Goal: Transaction & Acquisition: Purchase product/service

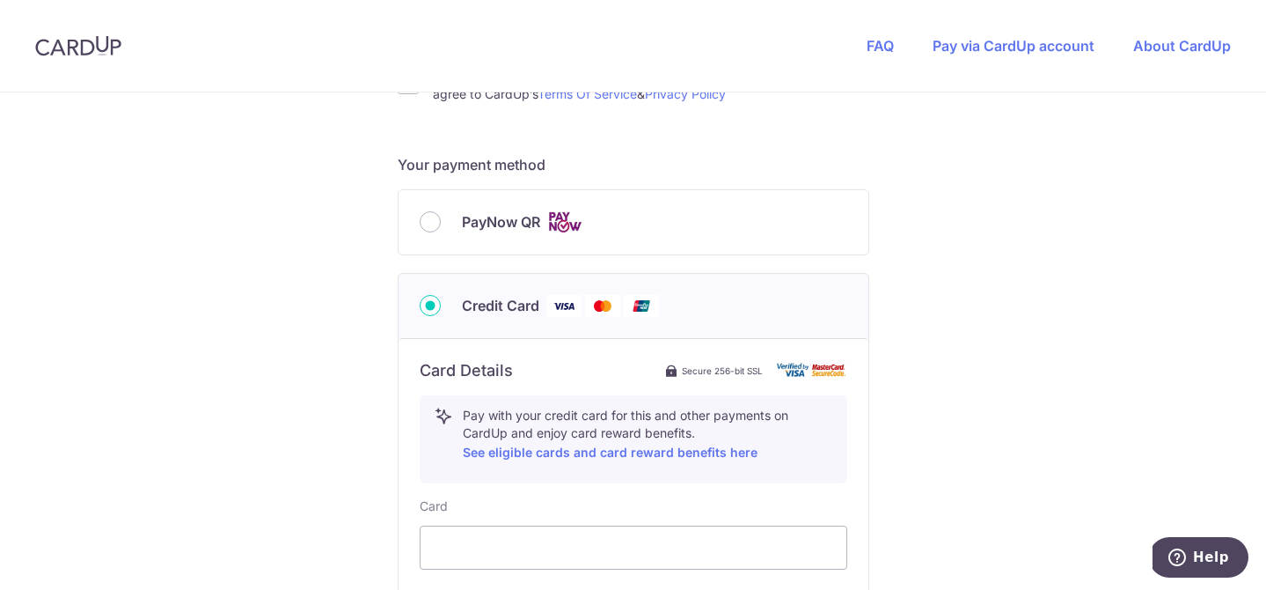
scroll to position [467, 0]
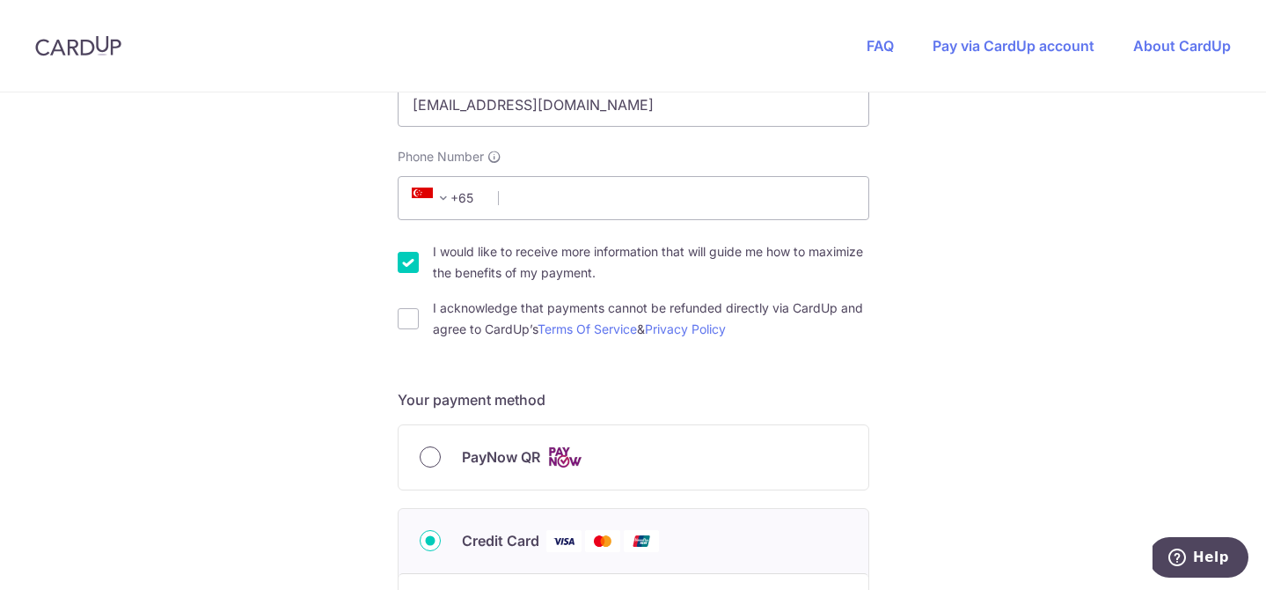
click at [434, 457] on input "PayNow QR" at bounding box center [430, 456] width 21 height 21
radio input "true"
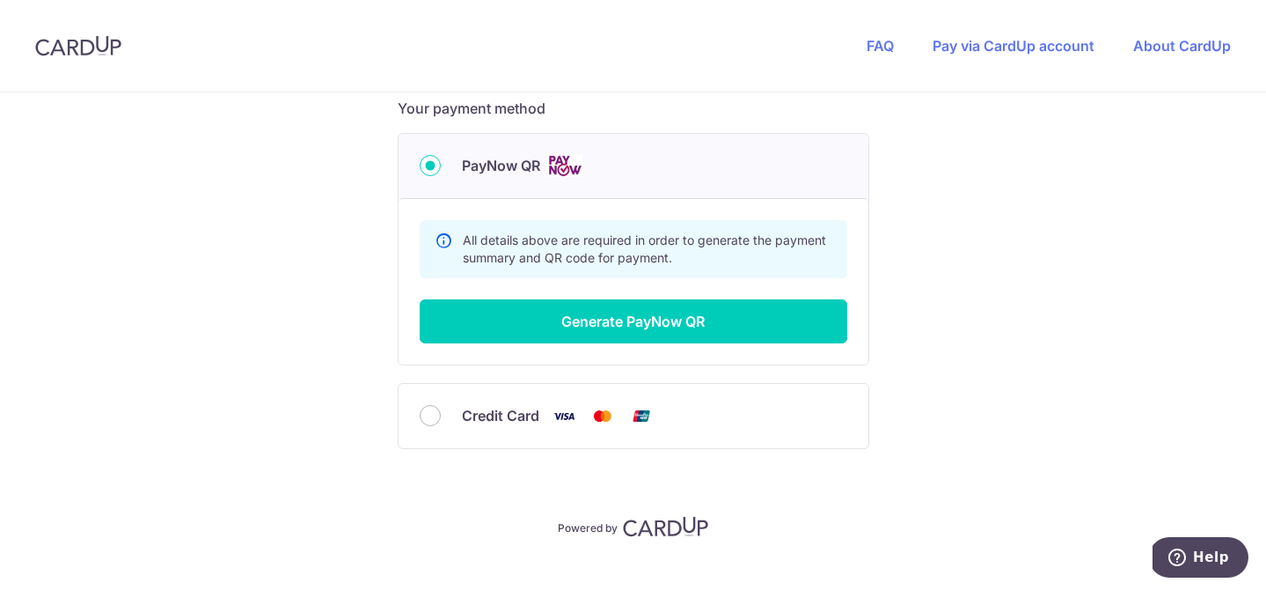
scroll to position [788, 0]
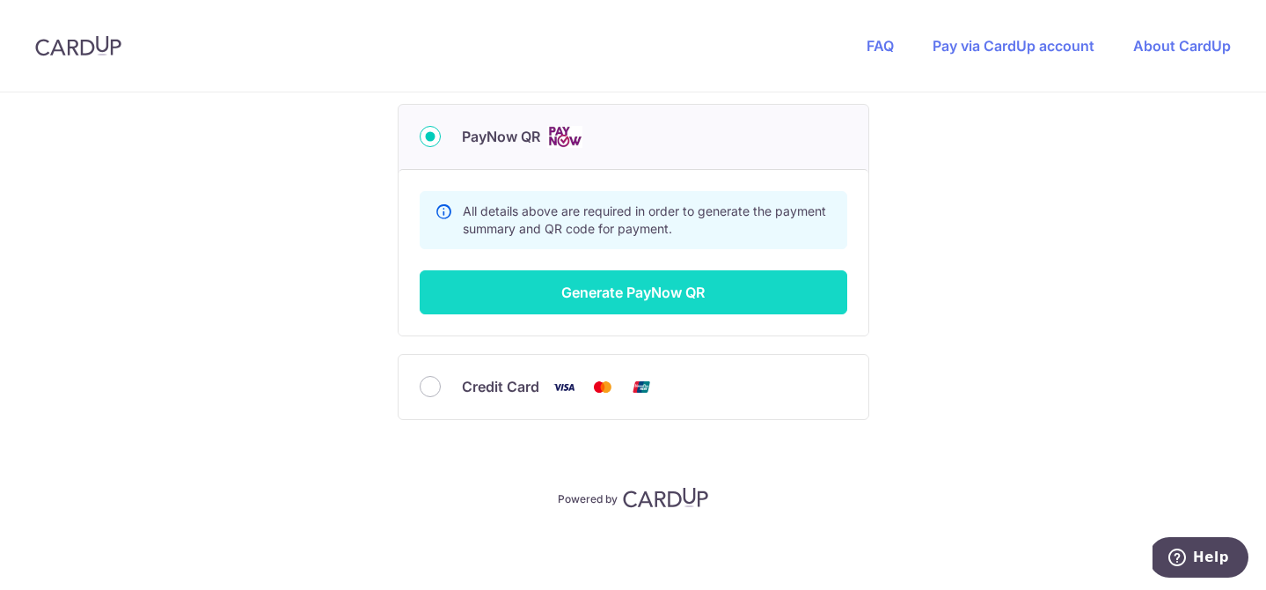
click at [563, 306] on button "Generate PayNow QR" at bounding box center [634, 292] width 428 height 44
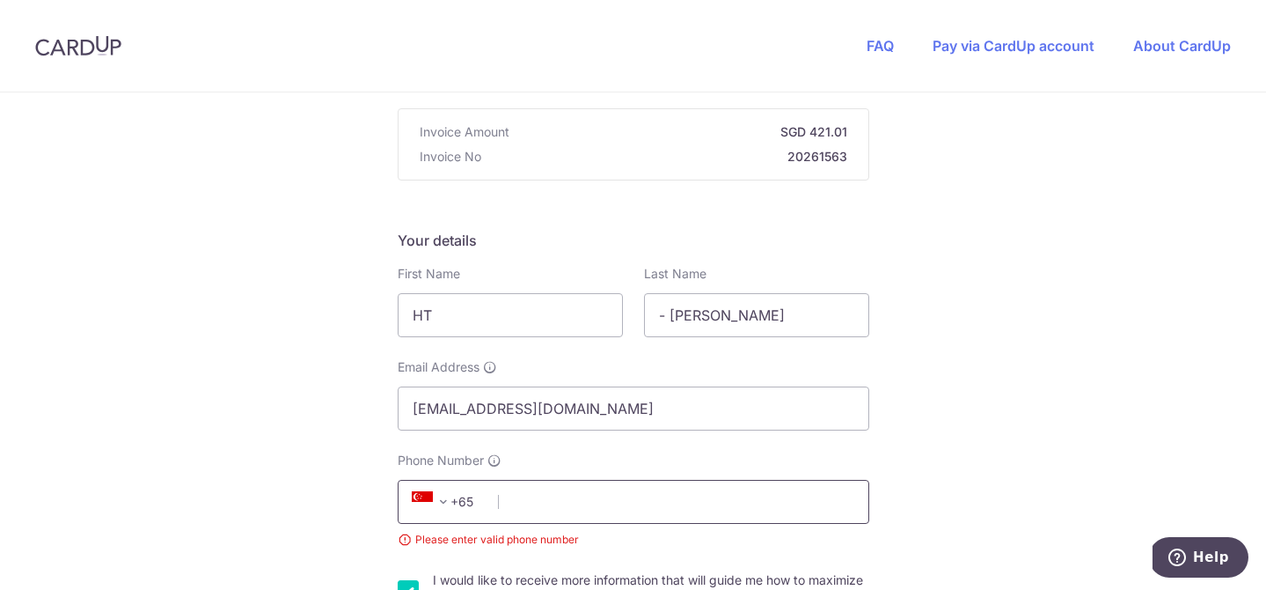
scroll to position [163, 0]
click at [481, 326] on input "HT" at bounding box center [510, 316] width 225 height 44
type input "[PERSON_NAME]"
click at [826, 325] on input "- [PERSON_NAME]" at bounding box center [756, 316] width 225 height 44
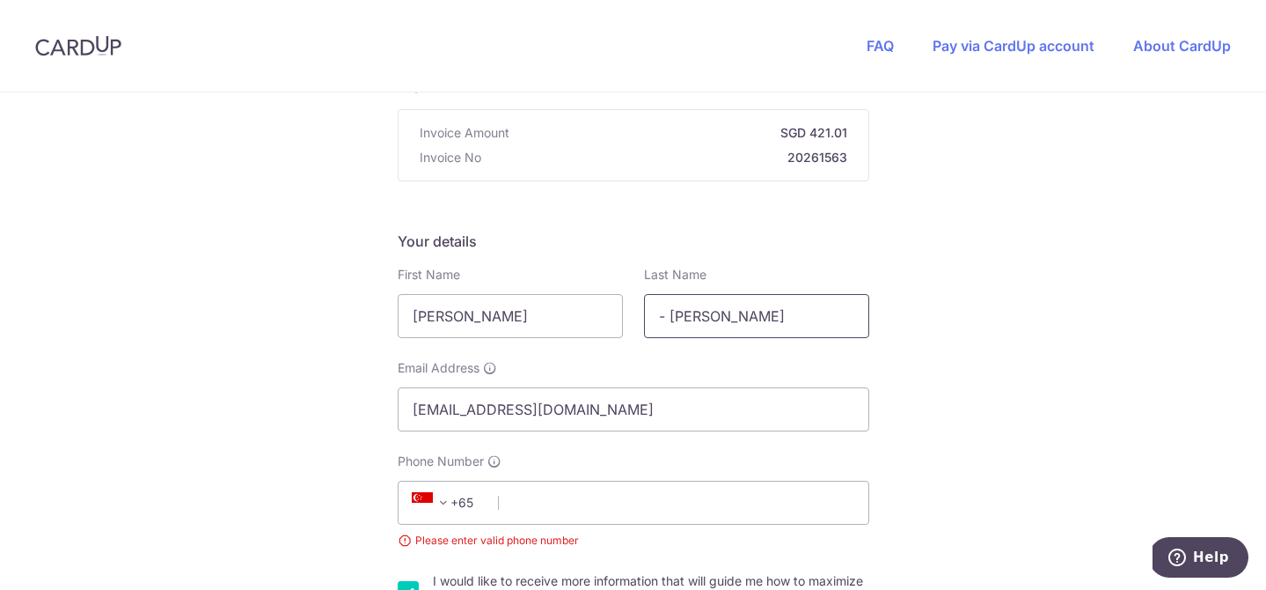
click at [826, 325] on input "- [PERSON_NAME]" at bounding box center [756, 316] width 225 height 44
type input "[PERSON_NAME]"
click at [1051, 350] on div "You are paying Sureclean Pte Ltd Sureclean Pte Ltd uses CardUp to accept paymen…" at bounding box center [633, 597] width 1266 height 1335
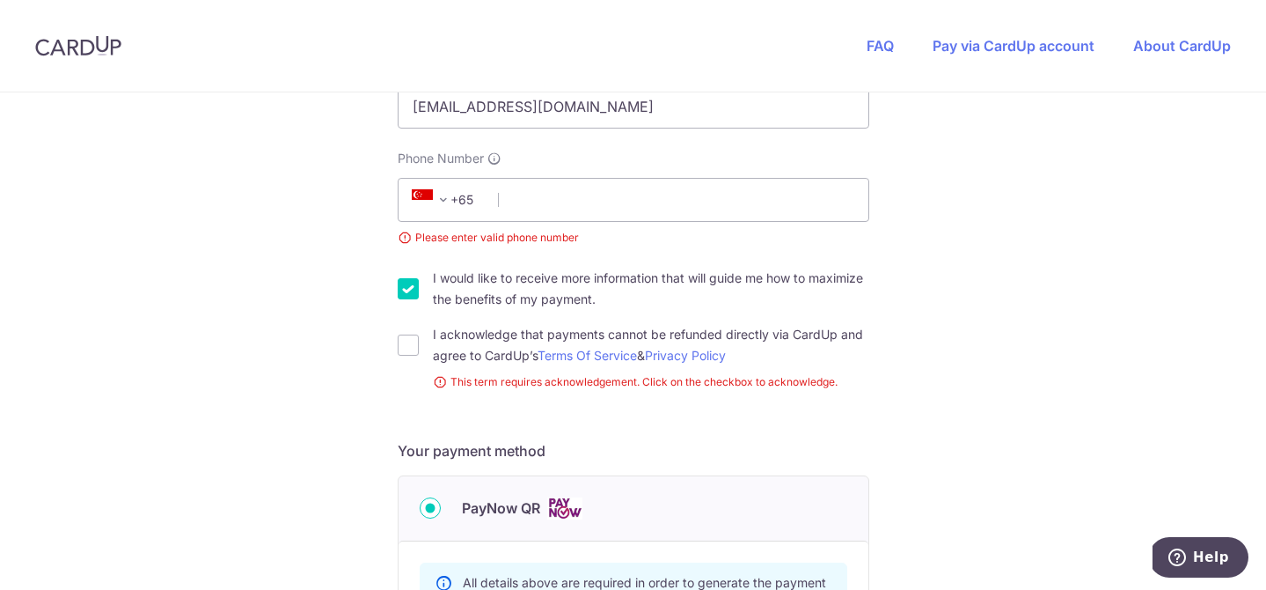
scroll to position [468, 0]
click at [739, 197] on input "Phone Number" at bounding box center [634, 197] width 472 height 44
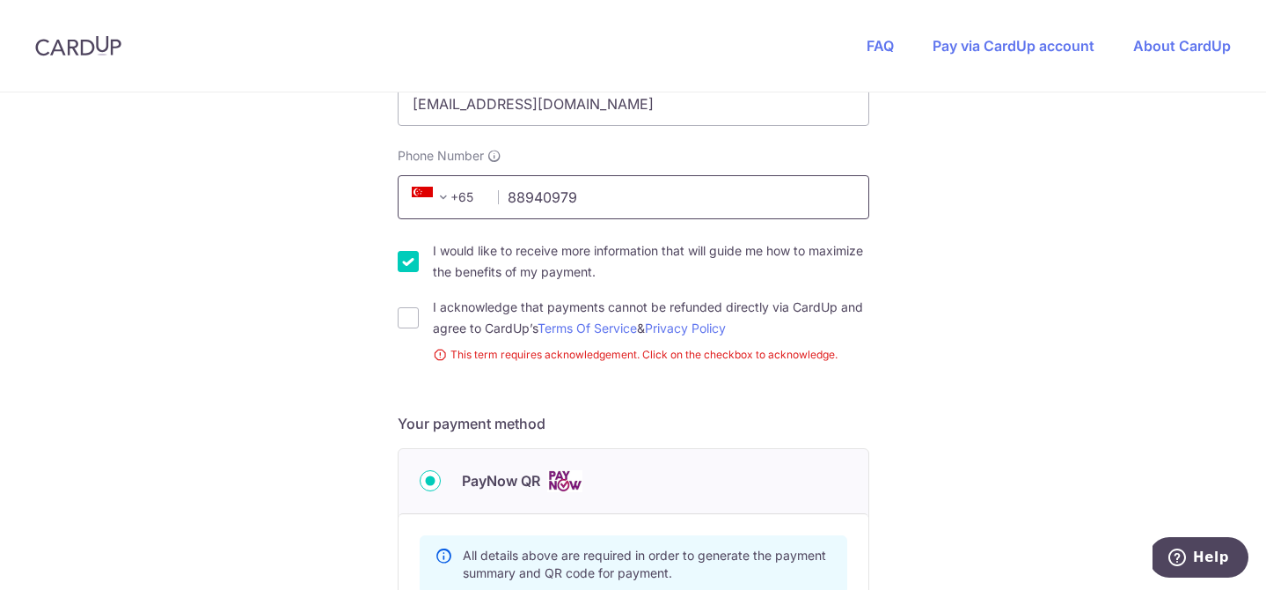
type input "88940979"
click at [225, 312] on div "You are paying Sureclean Pte Ltd Sureclean Pte Ltd uses CardUp to accept paymen…" at bounding box center [633, 279] width 1266 height 1310
click at [400, 323] on input "I acknowledge that payments cannot be refunded directly via CardUp and agree to…" at bounding box center [408, 317] width 21 height 21
checkbox input "true"
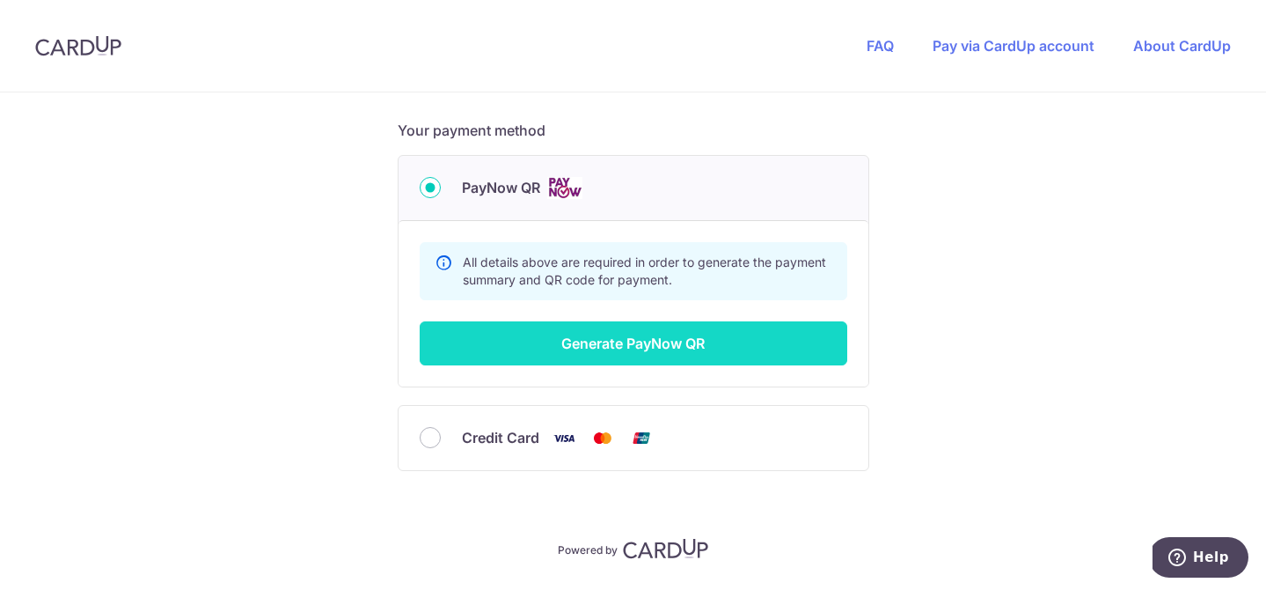
scroll to position [776, 0]
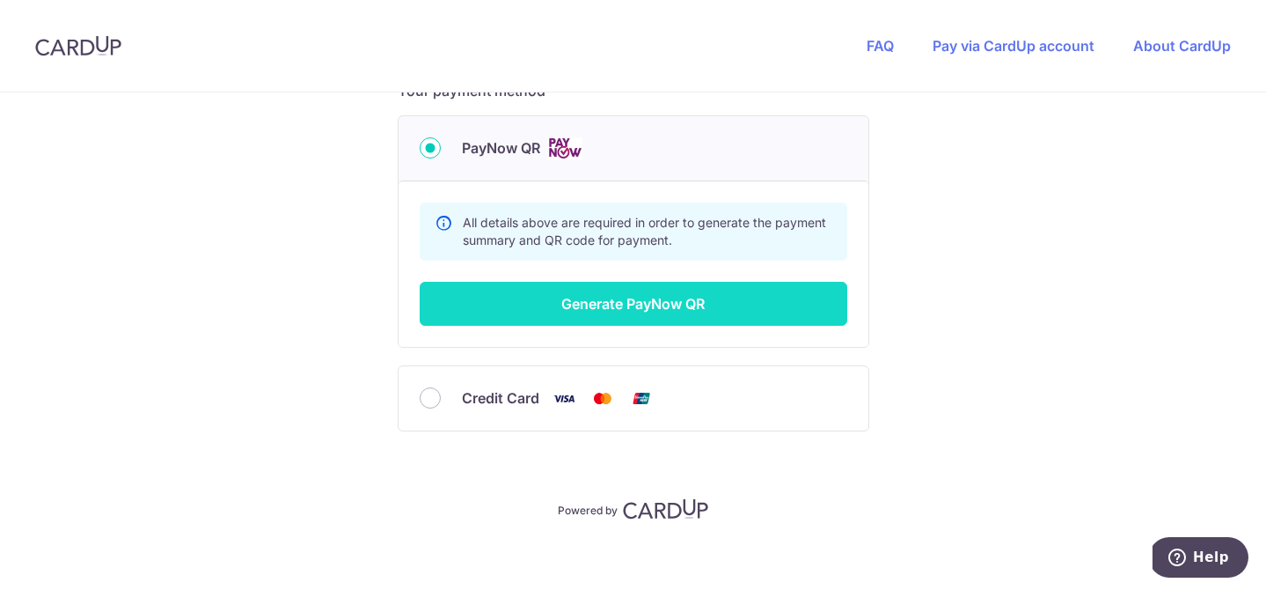
click at [615, 301] on button "Generate PayNow QR" at bounding box center [634, 304] width 428 height 44
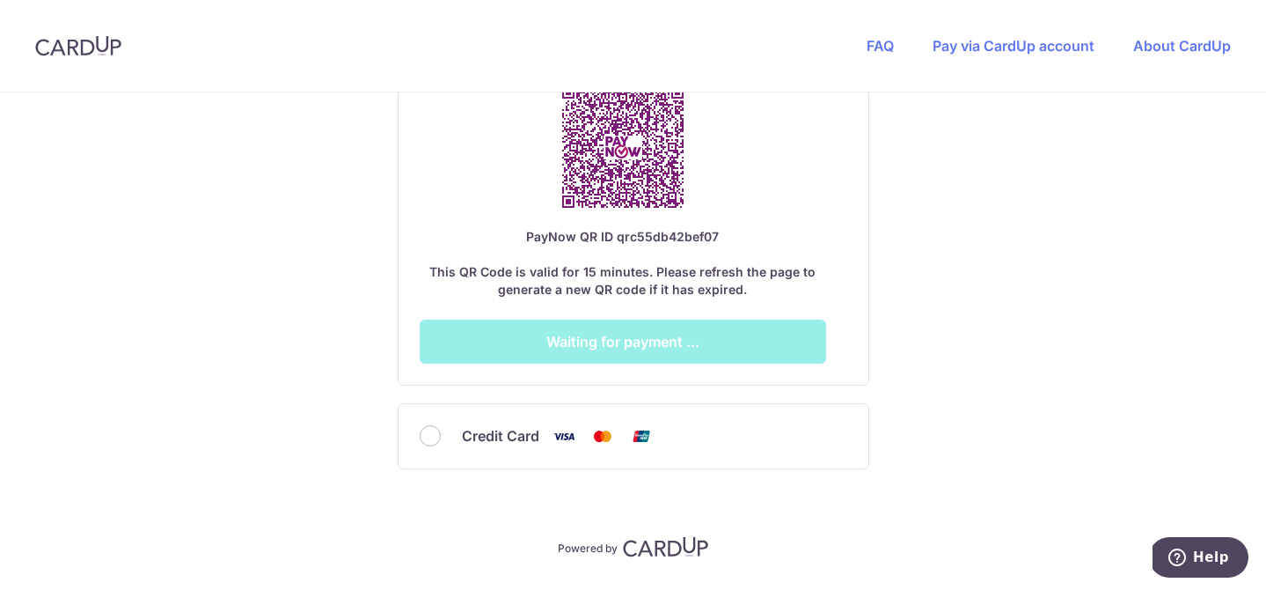
scroll to position [1134, 0]
click at [427, 435] on input "Credit Card" at bounding box center [430, 434] width 21 height 21
radio input "true"
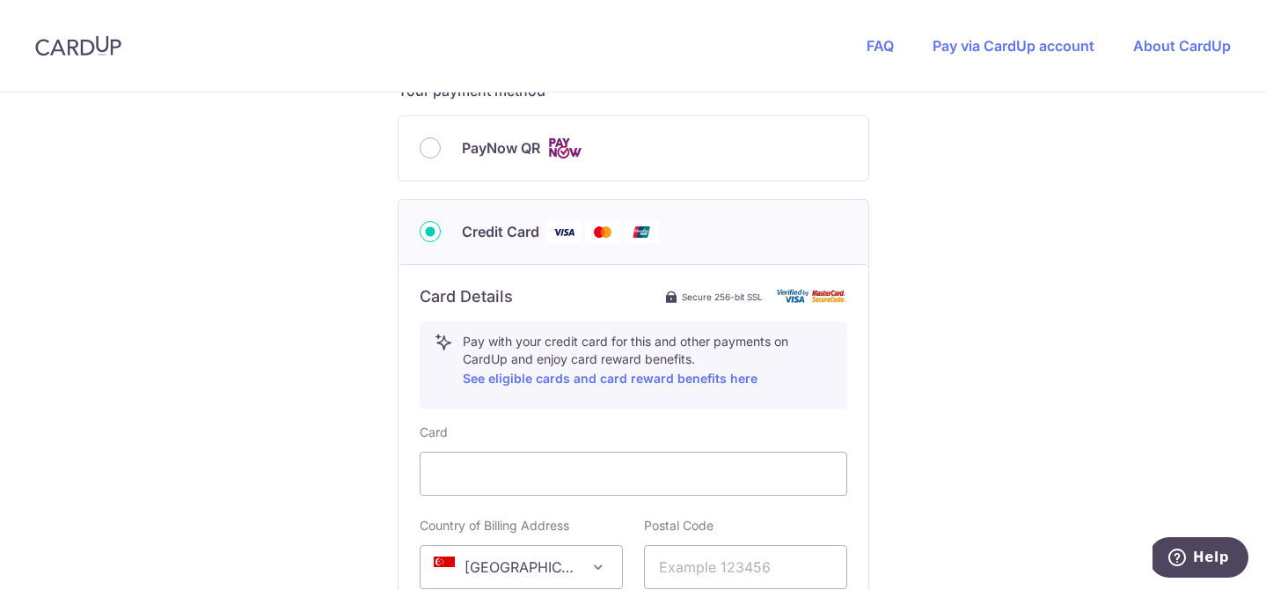
scroll to position [781, 0]
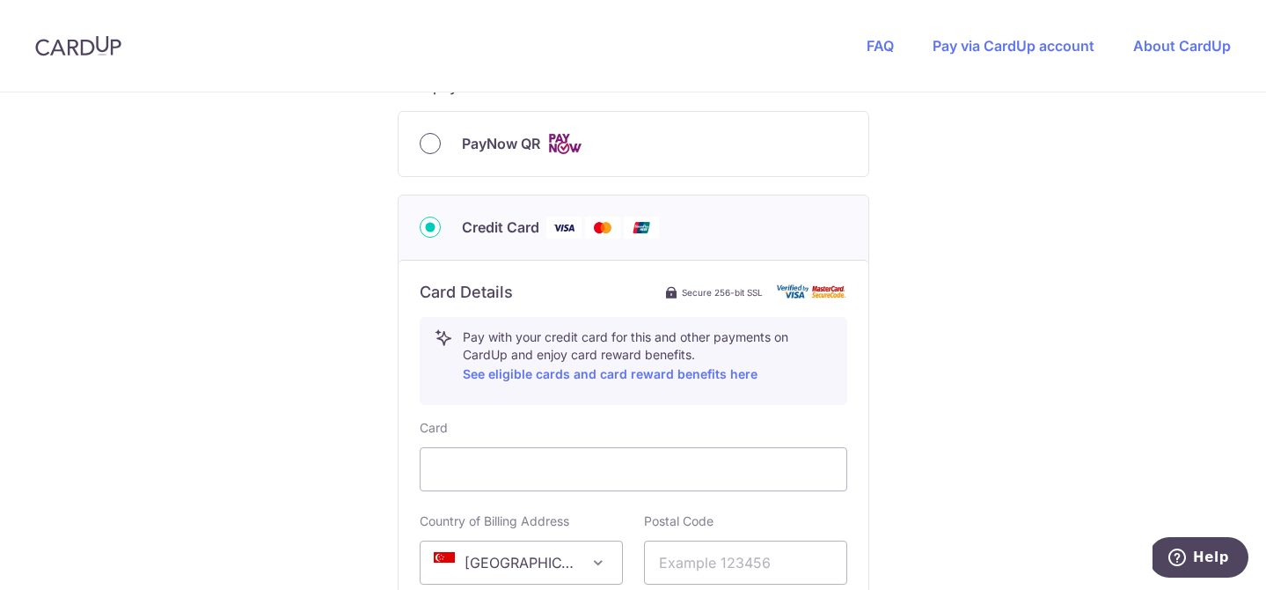
click at [429, 147] on input "PayNow QR" at bounding box center [430, 143] width 21 height 21
radio input "true"
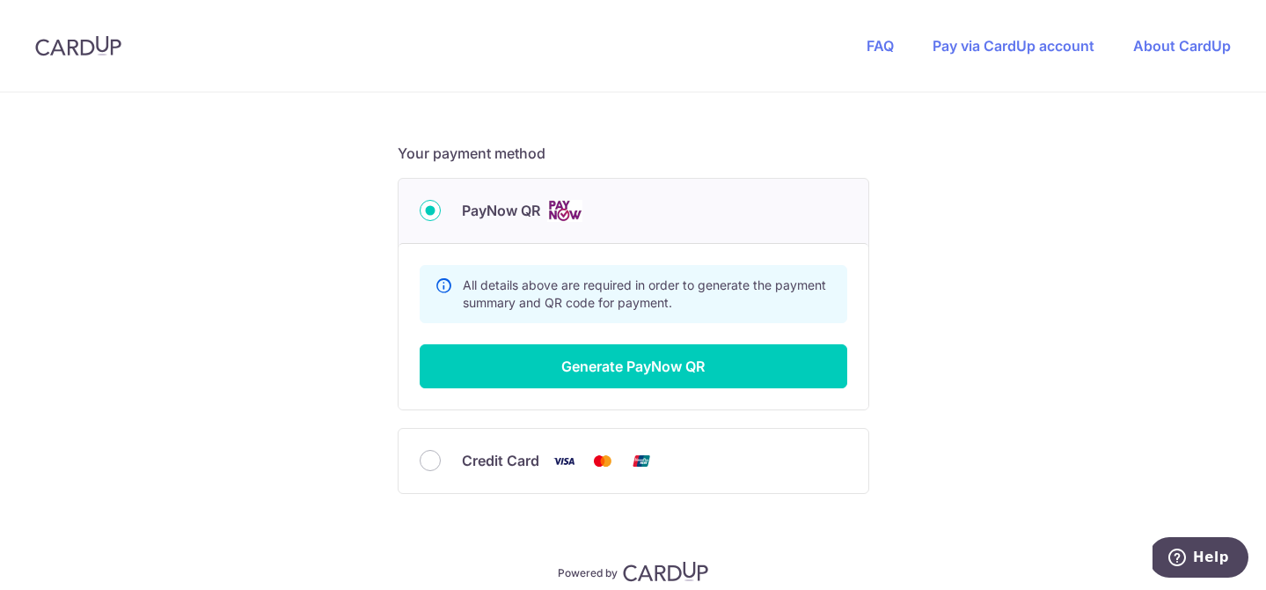
scroll to position [720, 0]
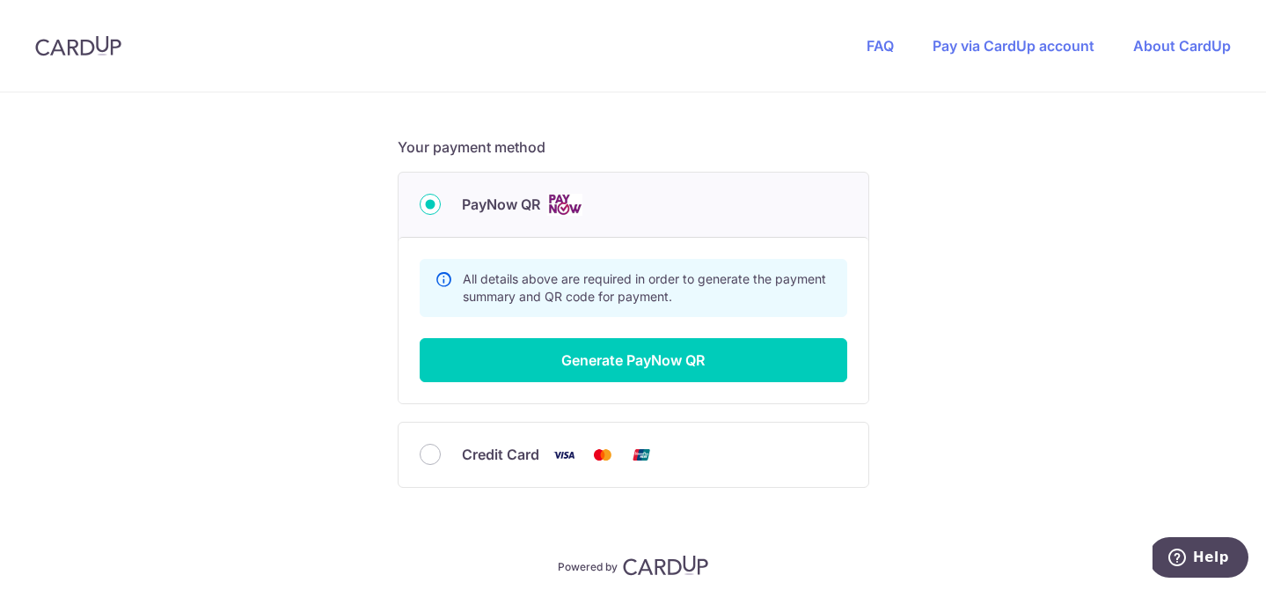
click at [423, 463] on div "Credit Card" at bounding box center [634, 455] width 428 height 22
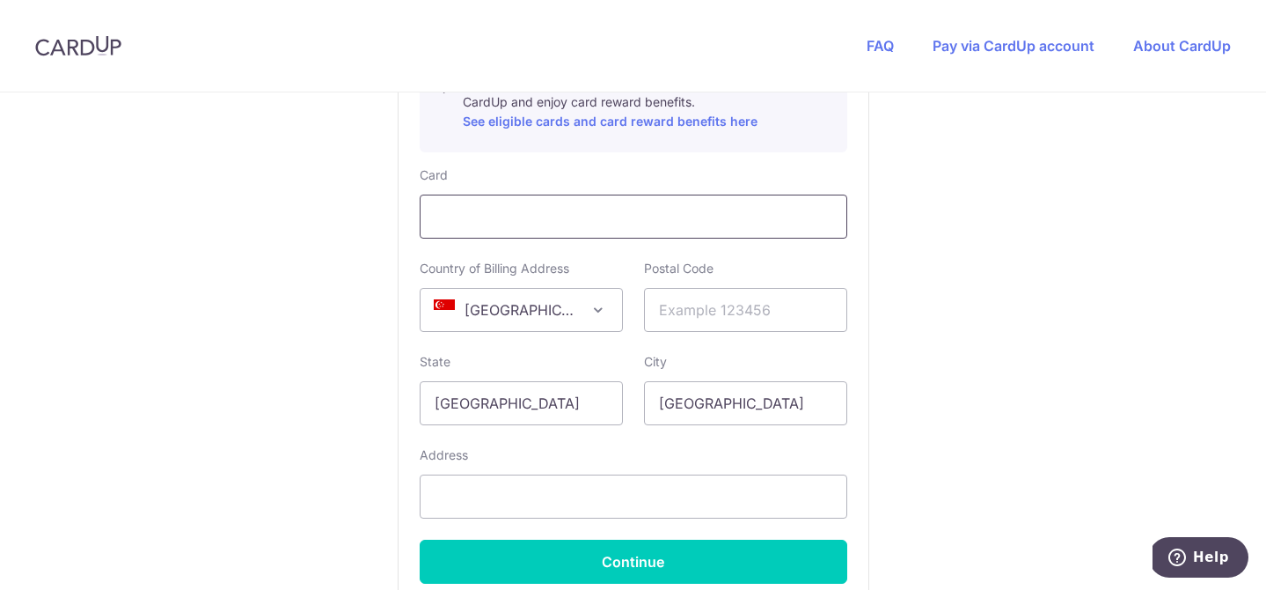
scroll to position [1034, 0]
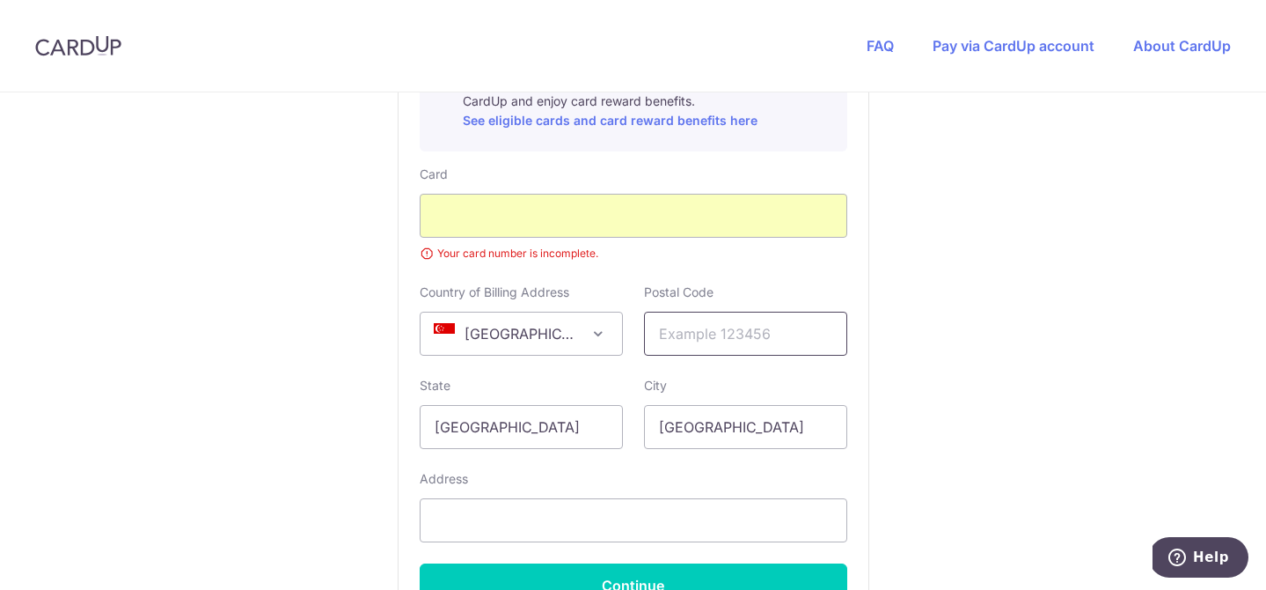
click at [729, 331] on input "text" at bounding box center [745, 334] width 203 height 44
type input "149739"
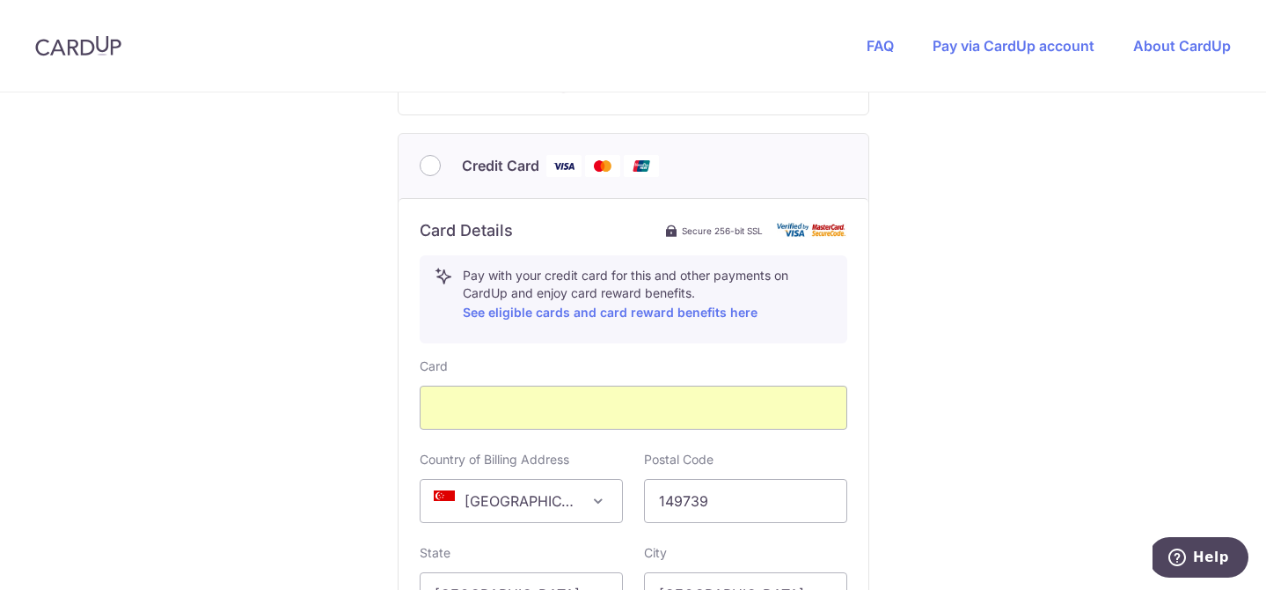
scroll to position [841, 0]
click at [441, 166] on div "Credit Card" at bounding box center [634, 167] width 428 height 22
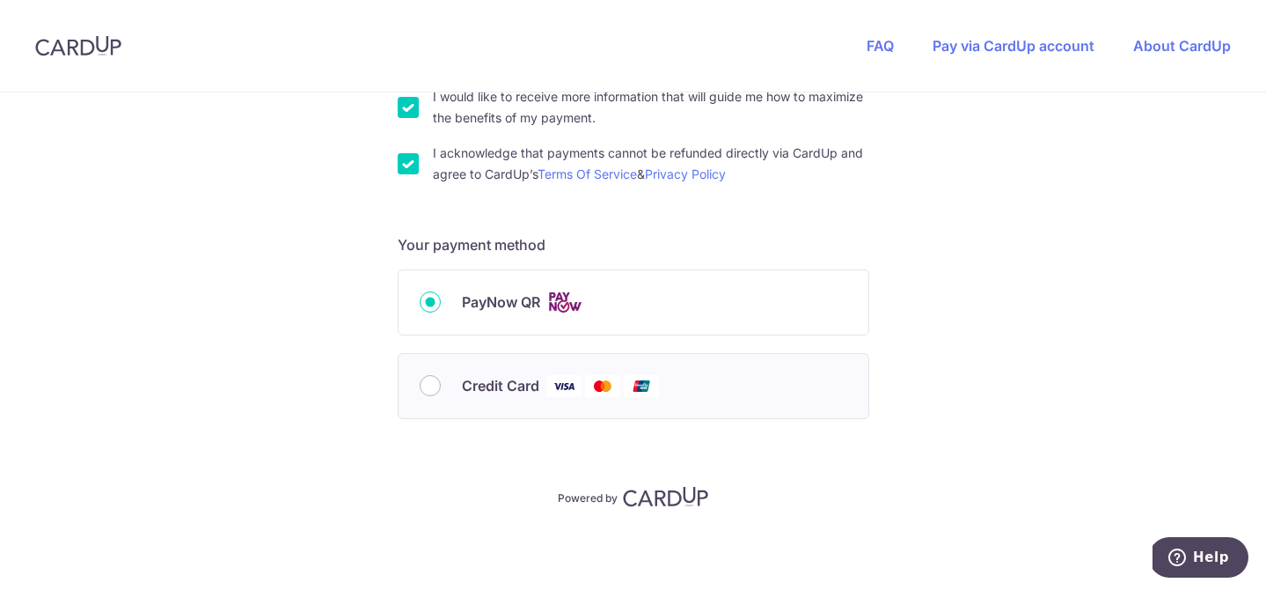
scroll to position [621, 0]
click at [433, 398] on div "Credit Card" at bounding box center [634, 387] width 470 height 64
click at [434, 384] on input "Credit Card" at bounding box center [430, 386] width 21 height 21
radio input "true"
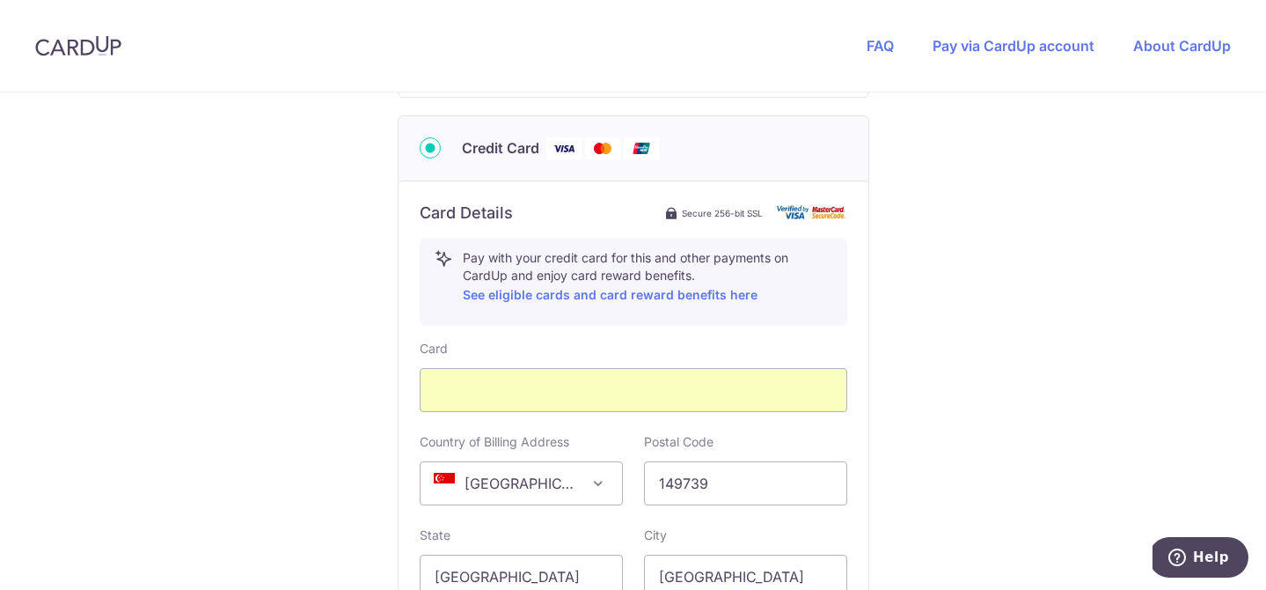
scroll to position [1219, 0]
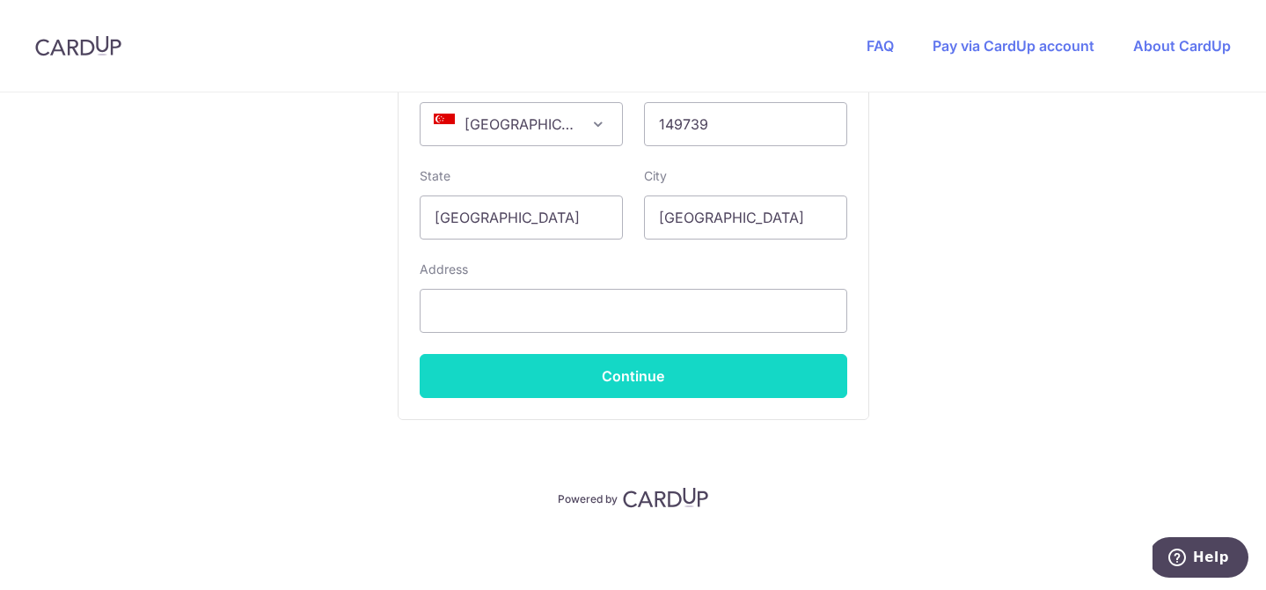
click at [533, 381] on button "Continue" at bounding box center [634, 376] width 428 height 44
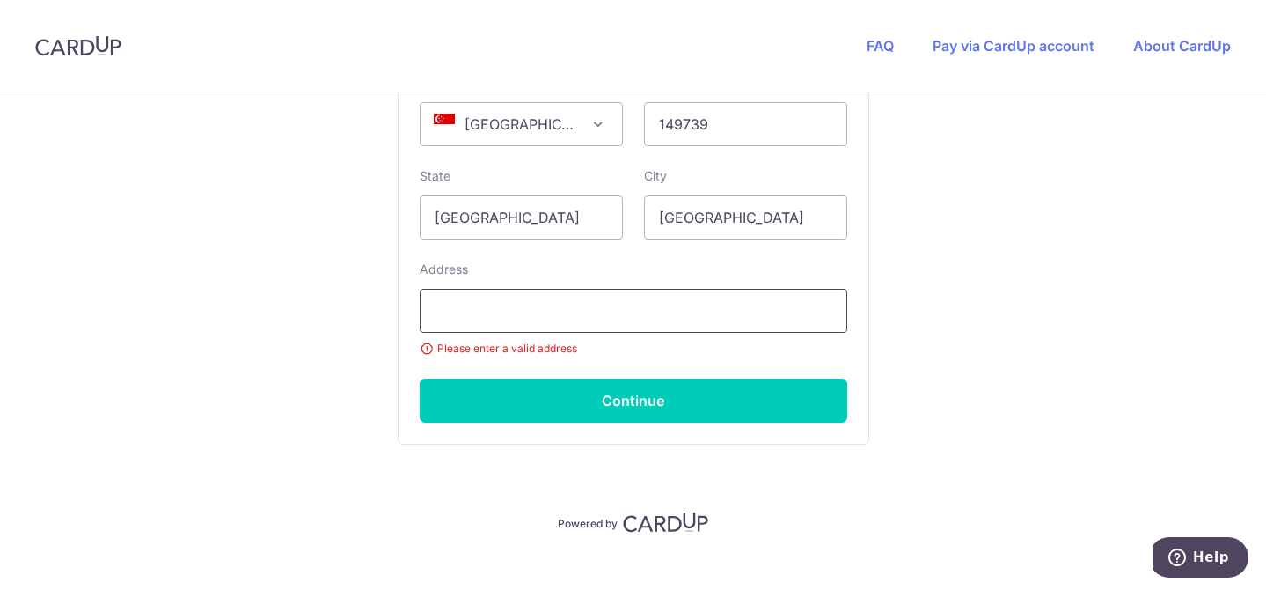
click at [546, 316] on input "text" at bounding box center [634, 311] width 428 height 44
type input "[STREET_ADDRESS]"
select select "65"
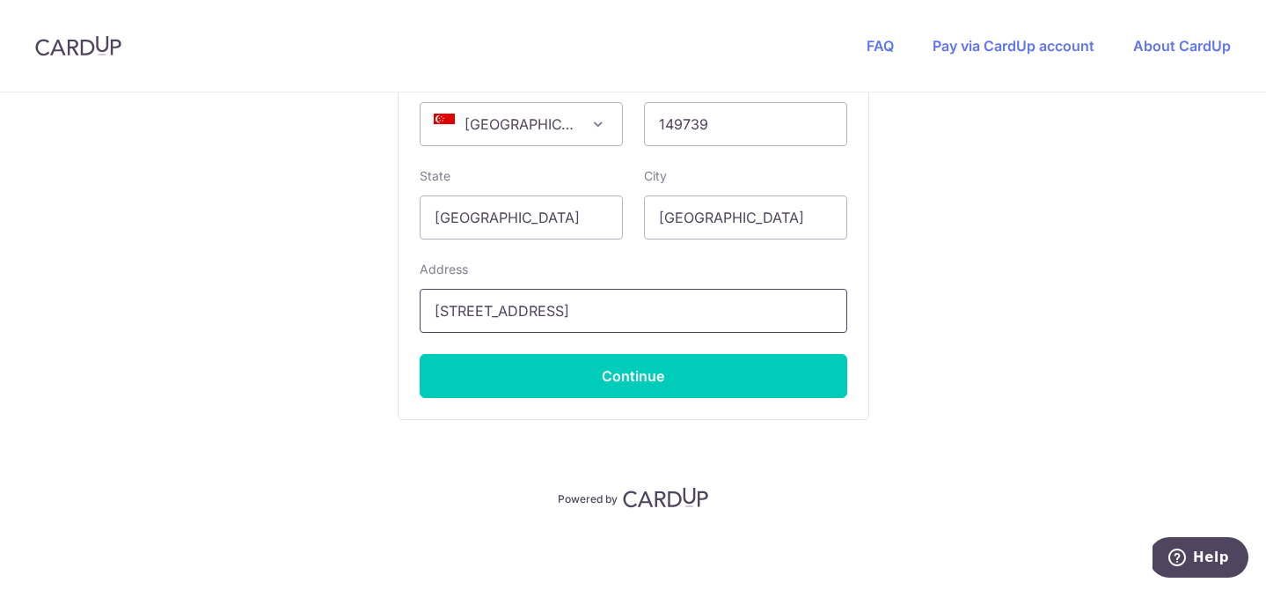
scroll to position [1002, 0]
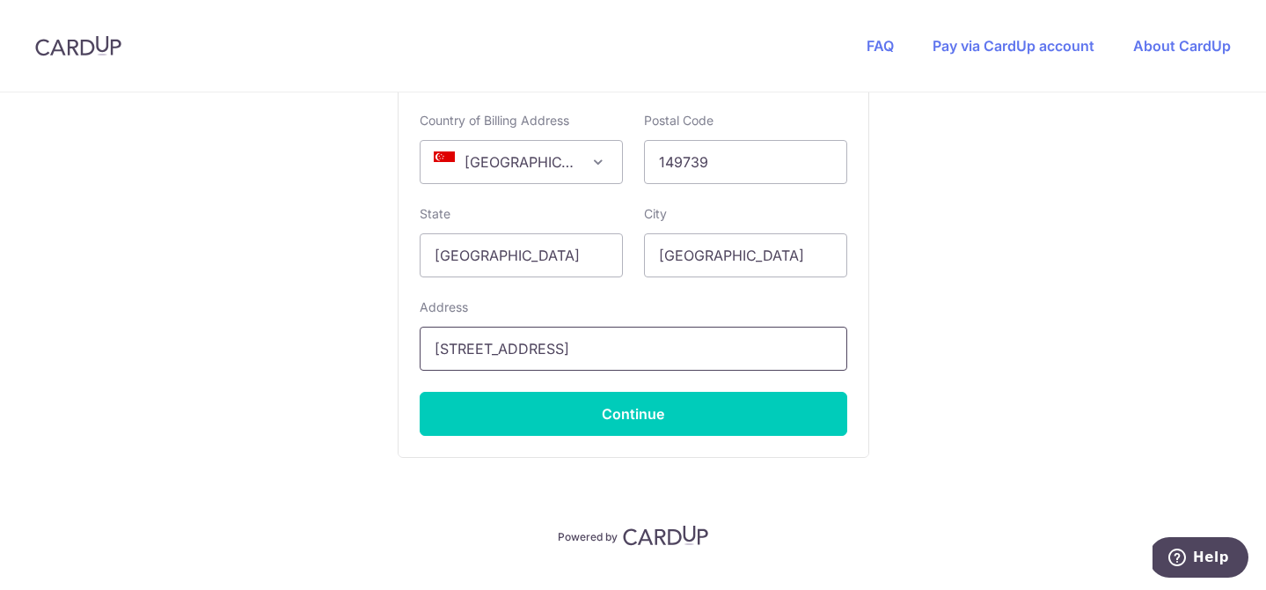
scroll to position [0, 12]
drag, startPoint x: 818, startPoint y: 350, endPoint x: 862, endPoint y: 351, distance: 44.0
click at [862, 351] on div "Card Details Secure 256-bit SSL Pay with your credit card for this and other pa…" at bounding box center [634, 158] width 470 height 598
click at [805, 340] on input "[STREET_ADDRESS]" at bounding box center [634, 349] width 428 height 44
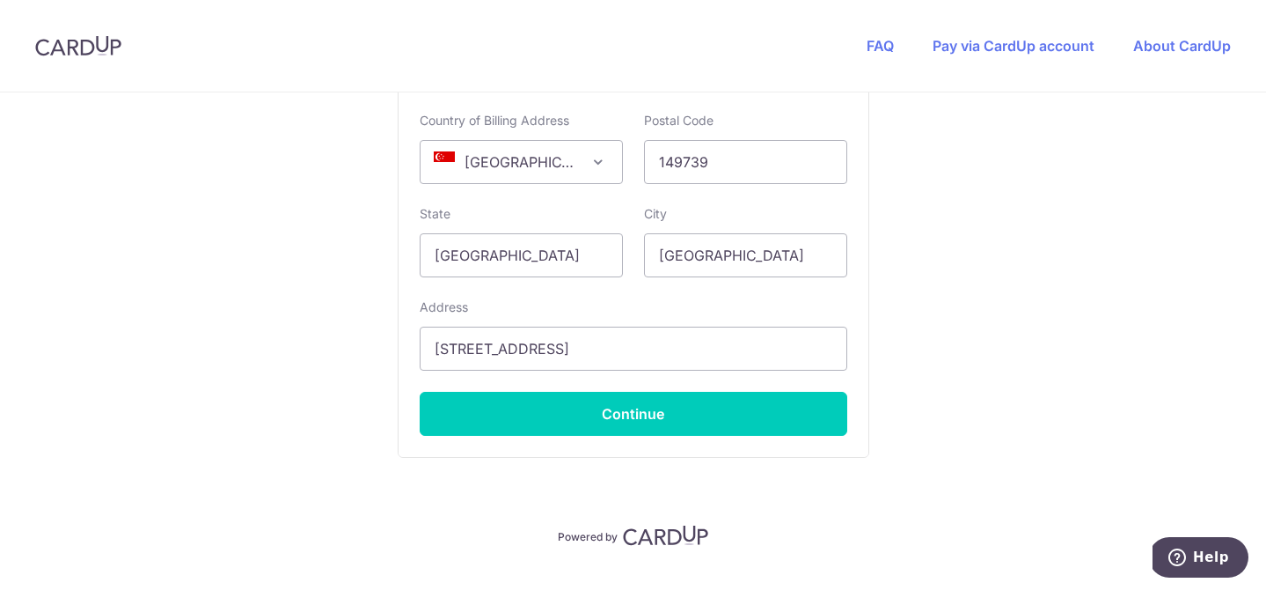
drag, startPoint x: 800, startPoint y: 356, endPoint x: 878, endPoint y: 356, distance: 78.3
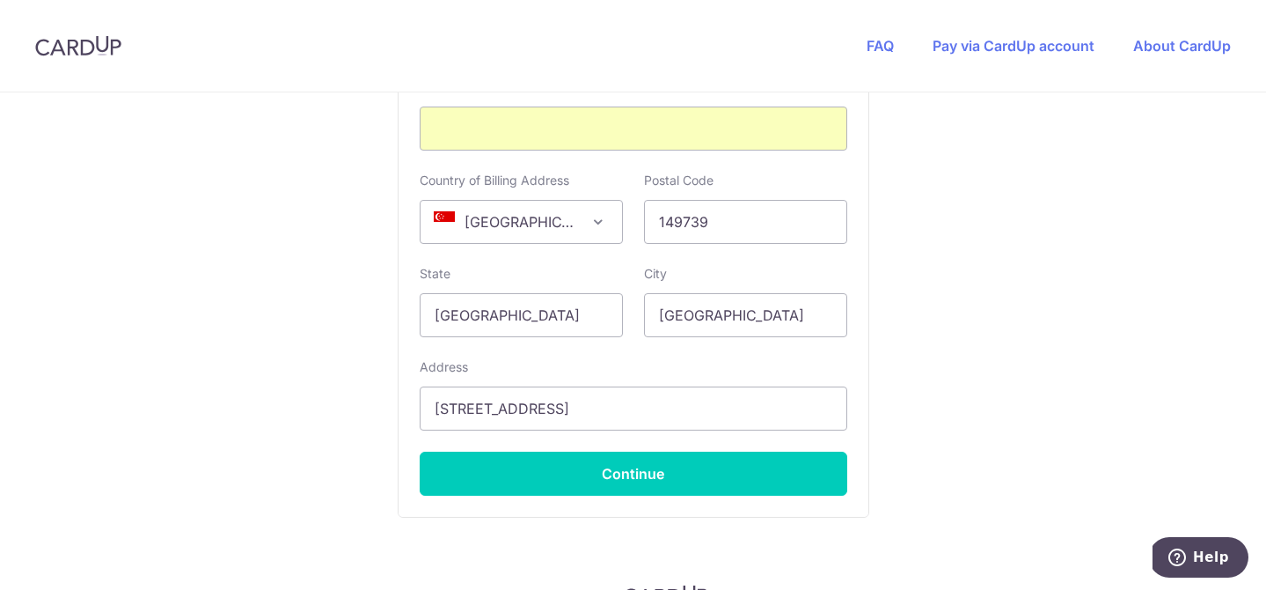
scroll to position [1125, 0]
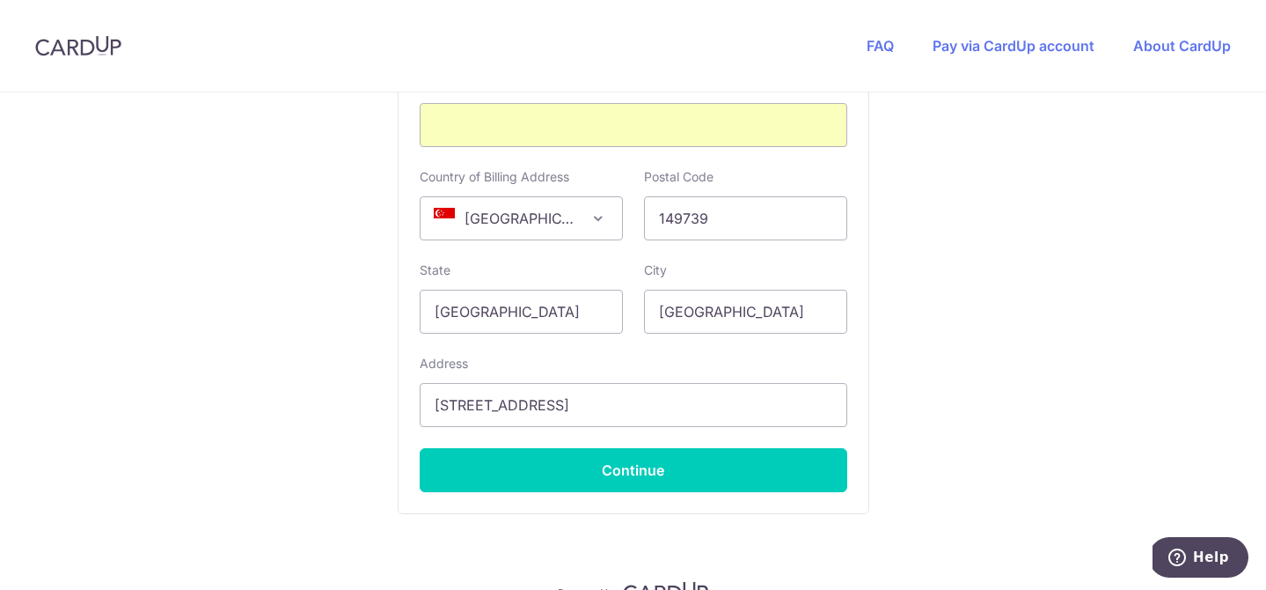
click at [699, 496] on div "Card Details Secure 256-bit SSL Pay with your credit card for this and other pa…" at bounding box center [634, 215] width 470 height 598
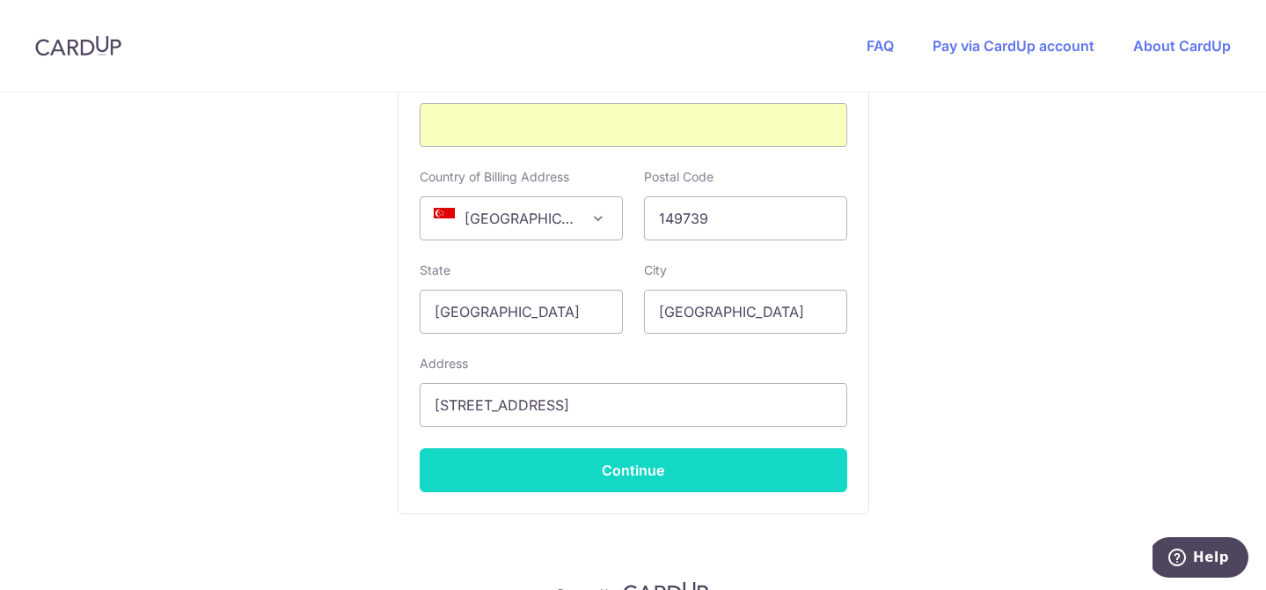
click at [700, 473] on button "Continue" at bounding box center [634, 470] width 428 height 44
type input "**** 7284"
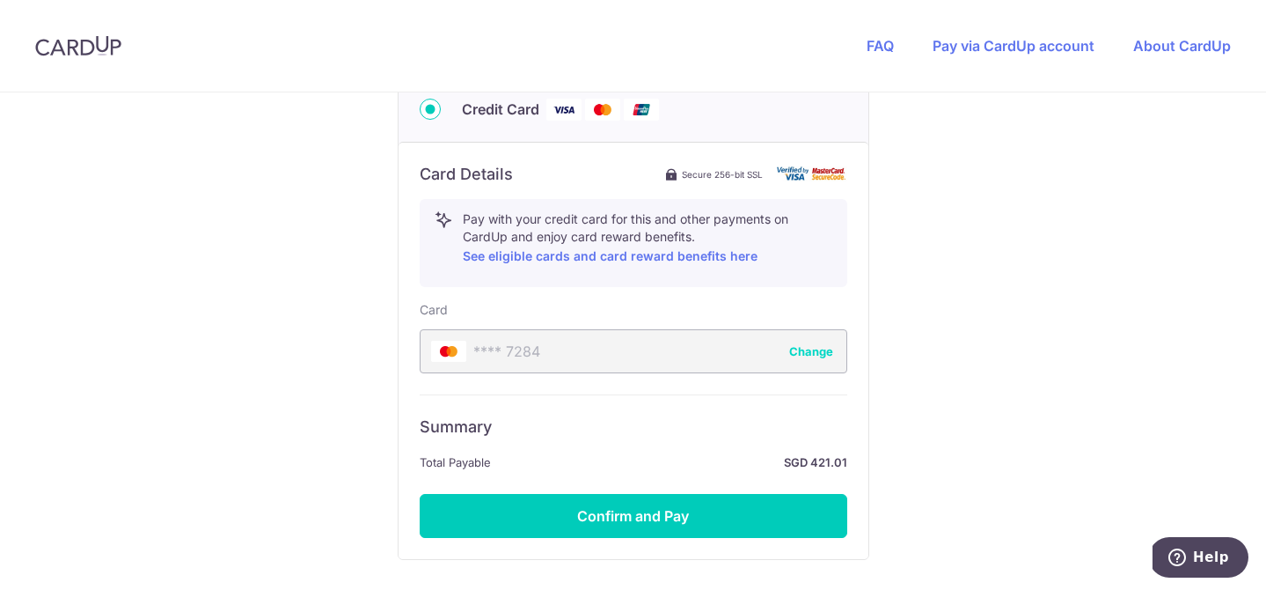
scroll to position [899, 0]
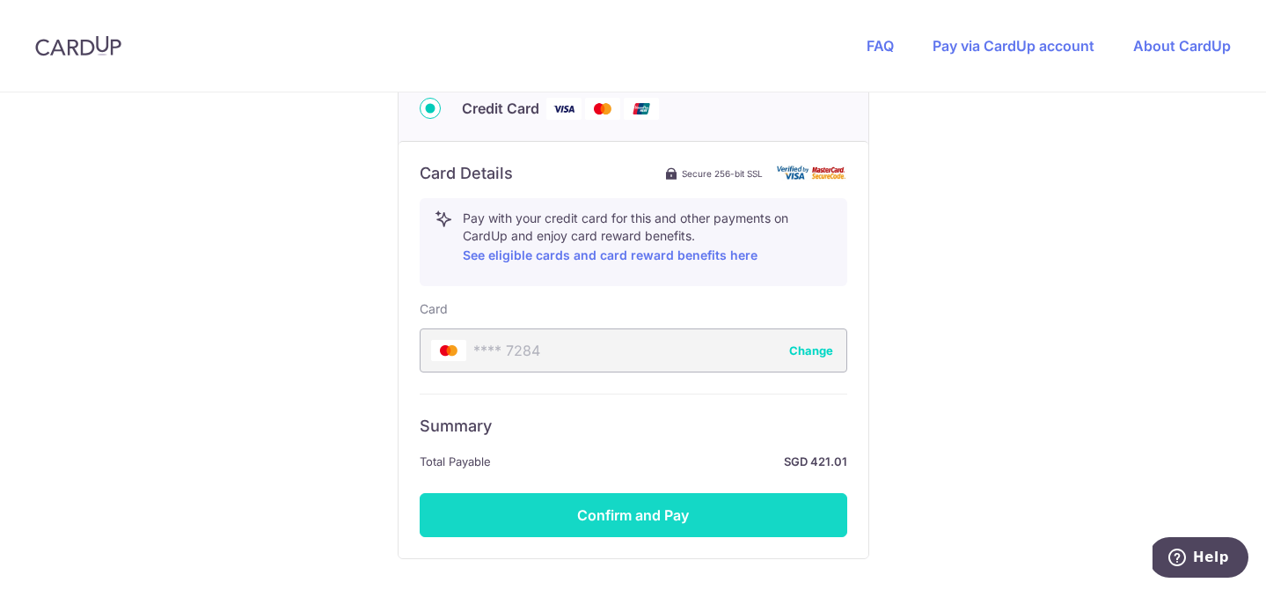
click at [673, 518] on button "Confirm and Pay" at bounding box center [634, 515] width 428 height 44
